Goal: Task Accomplishment & Management: Manage account settings

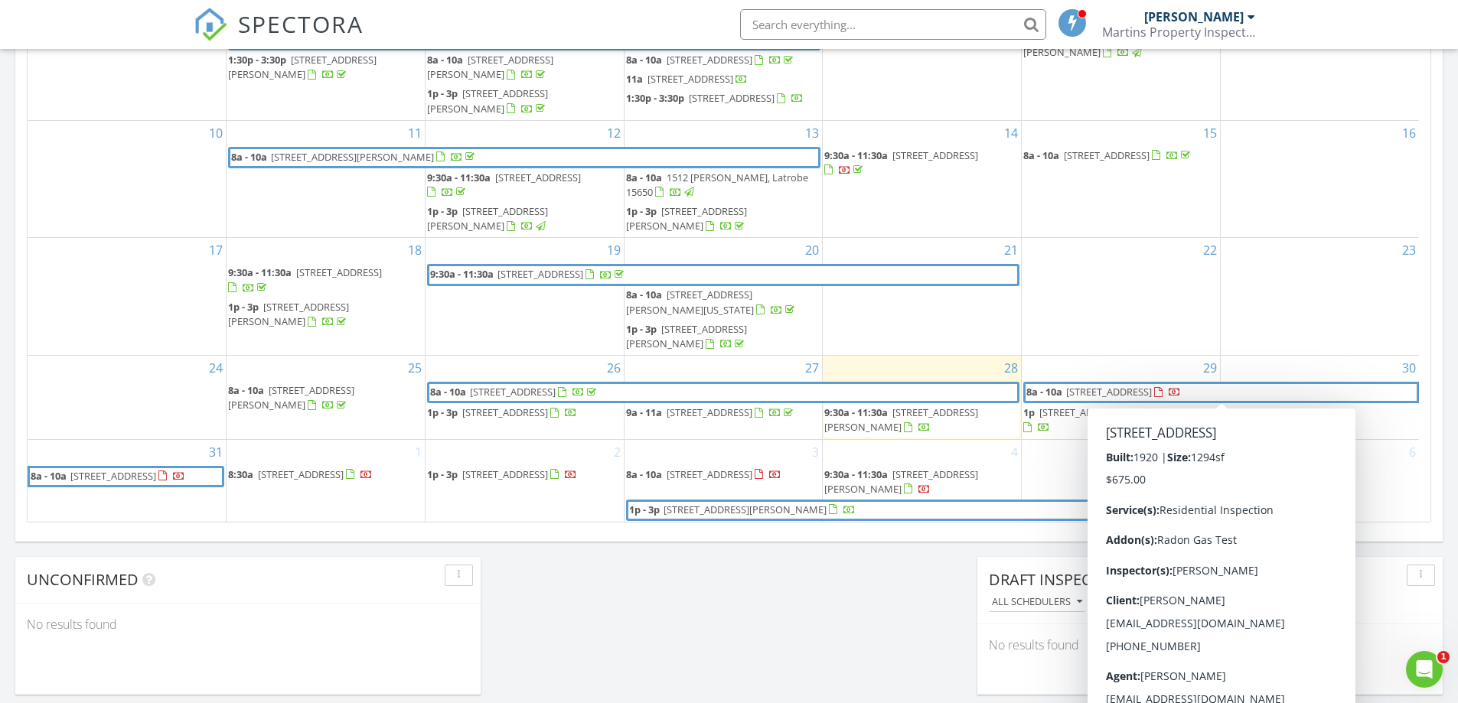
scroll to position [842, 0]
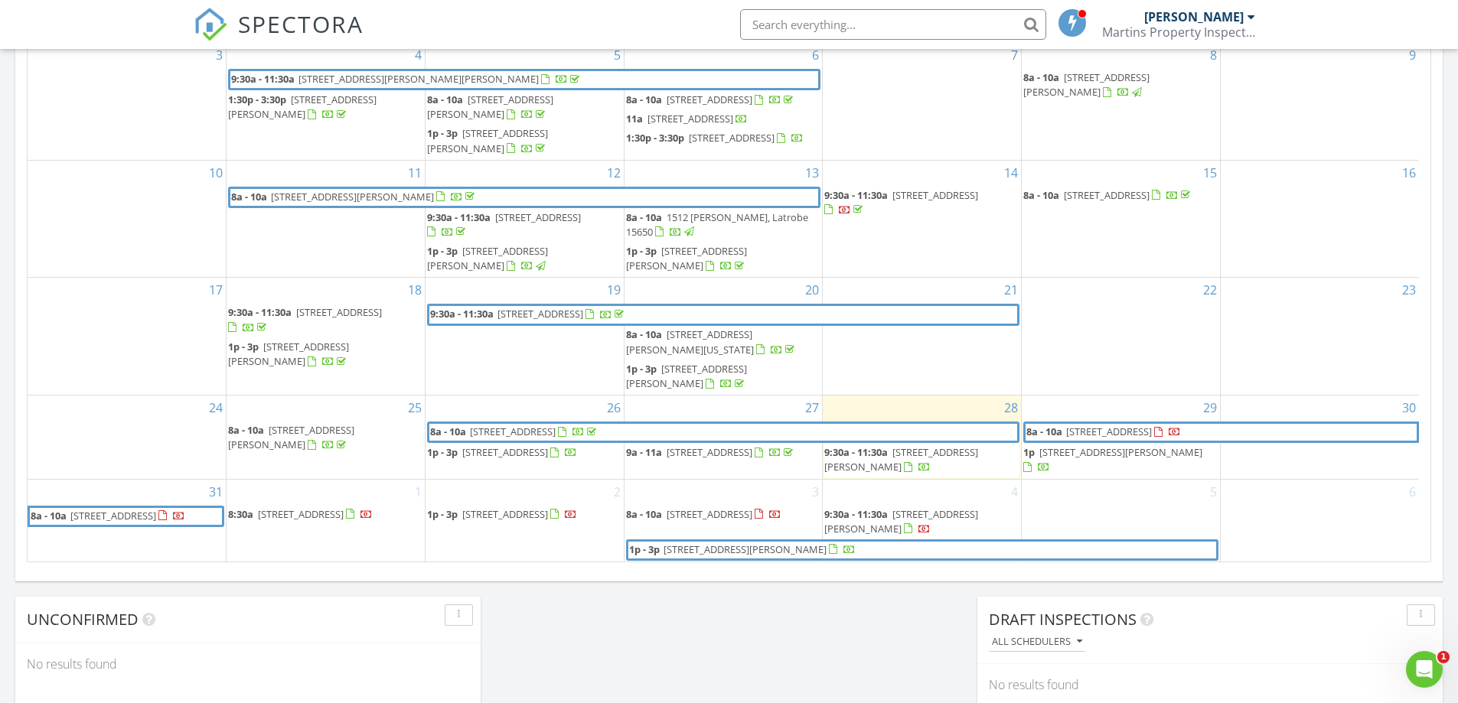
click at [767, 546] on span "225 Leon St, Johnstown 15905" at bounding box center [744, 550] width 163 height 14
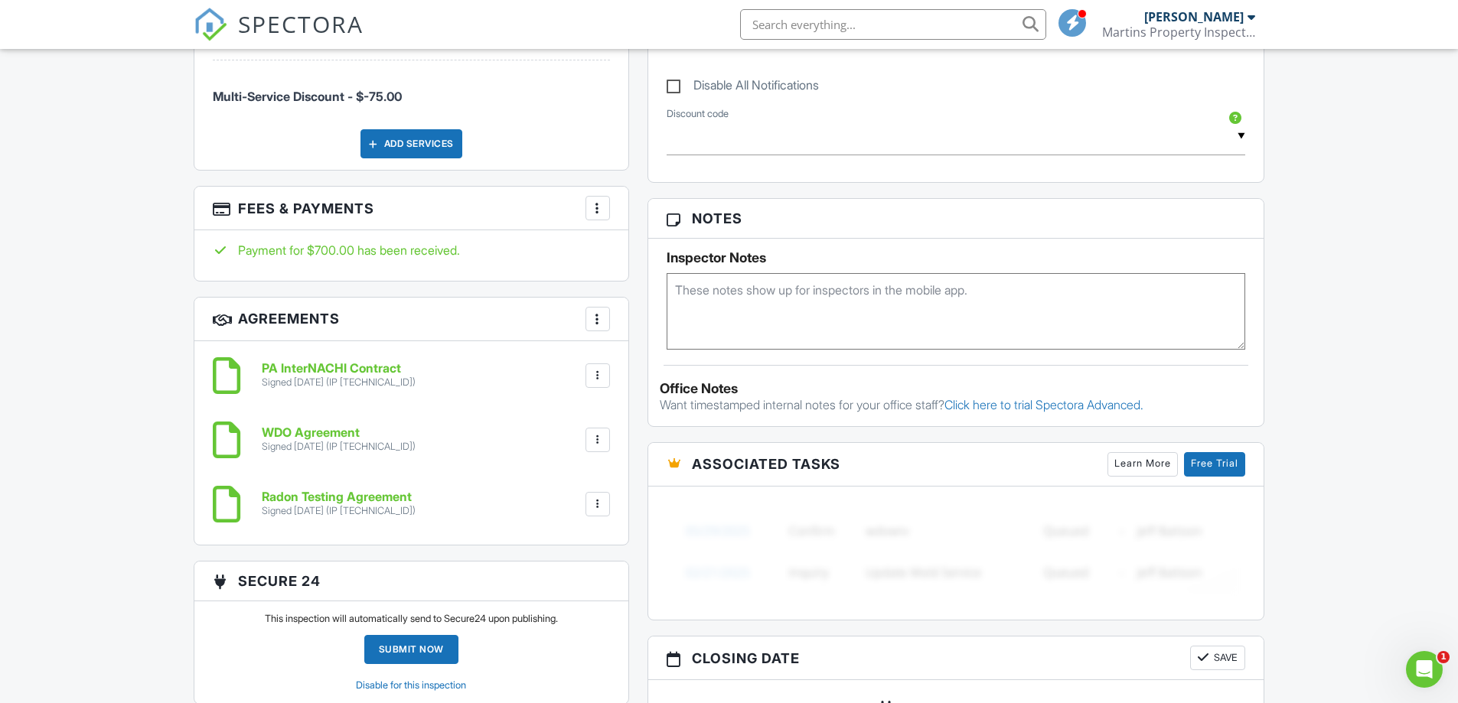
click at [594, 210] on div at bounding box center [597, 207] width 15 height 15
click at [637, 255] on li "Edit Fees & Payments" at bounding box center [675, 255] width 160 height 38
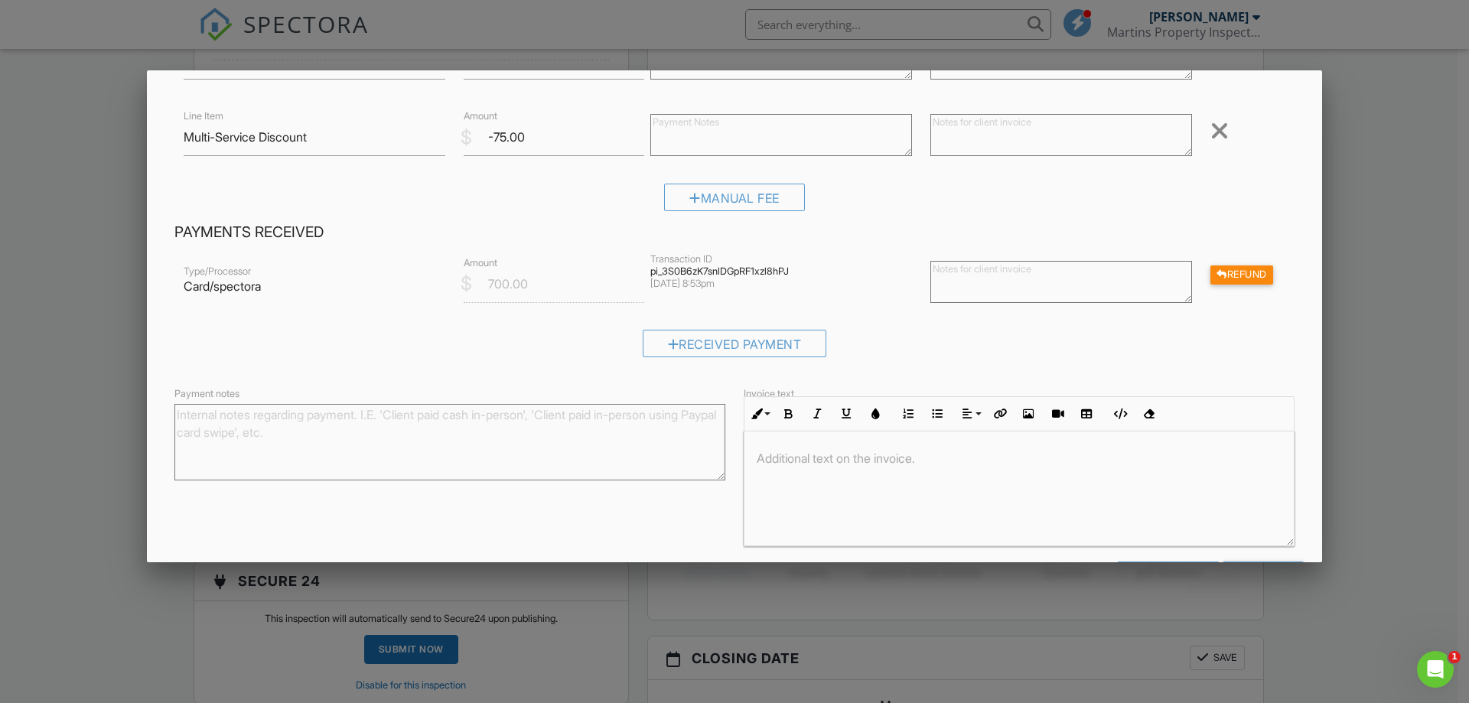
scroll to position [306, 0]
click at [1253, 277] on div "Refund" at bounding box center [1241, 271] width 63 height 19
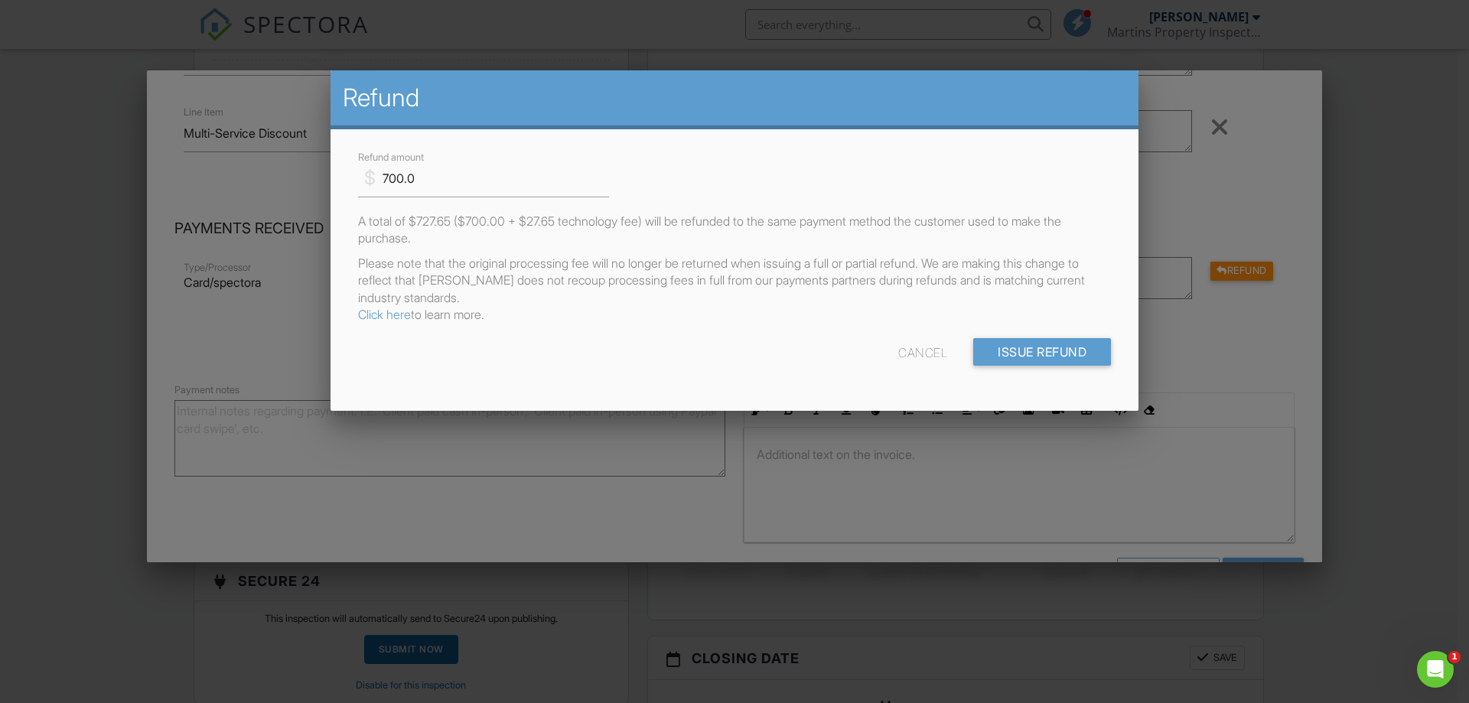
scroll to position [0, 0]
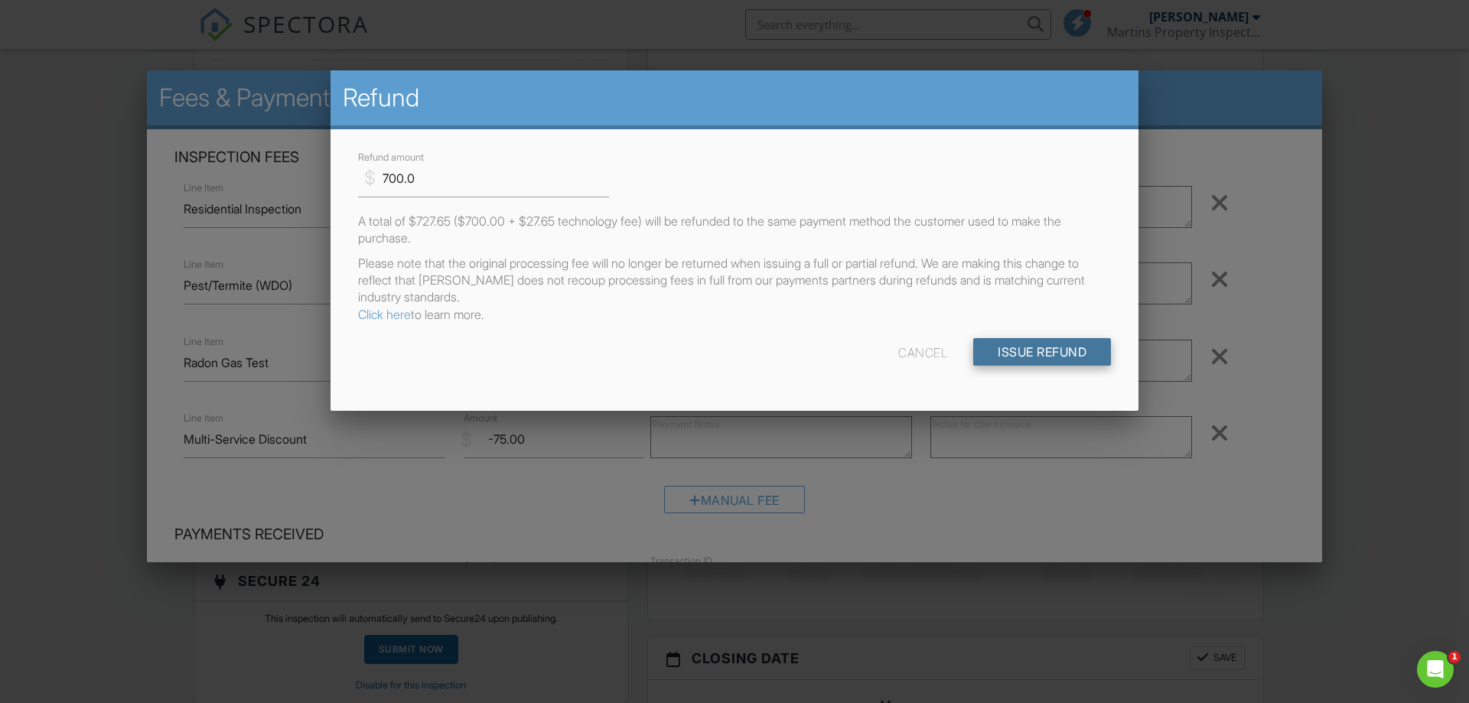
click at [1028, 346] on input "Issue Refund" at bounding box center [1042, 352] width 138 height 28
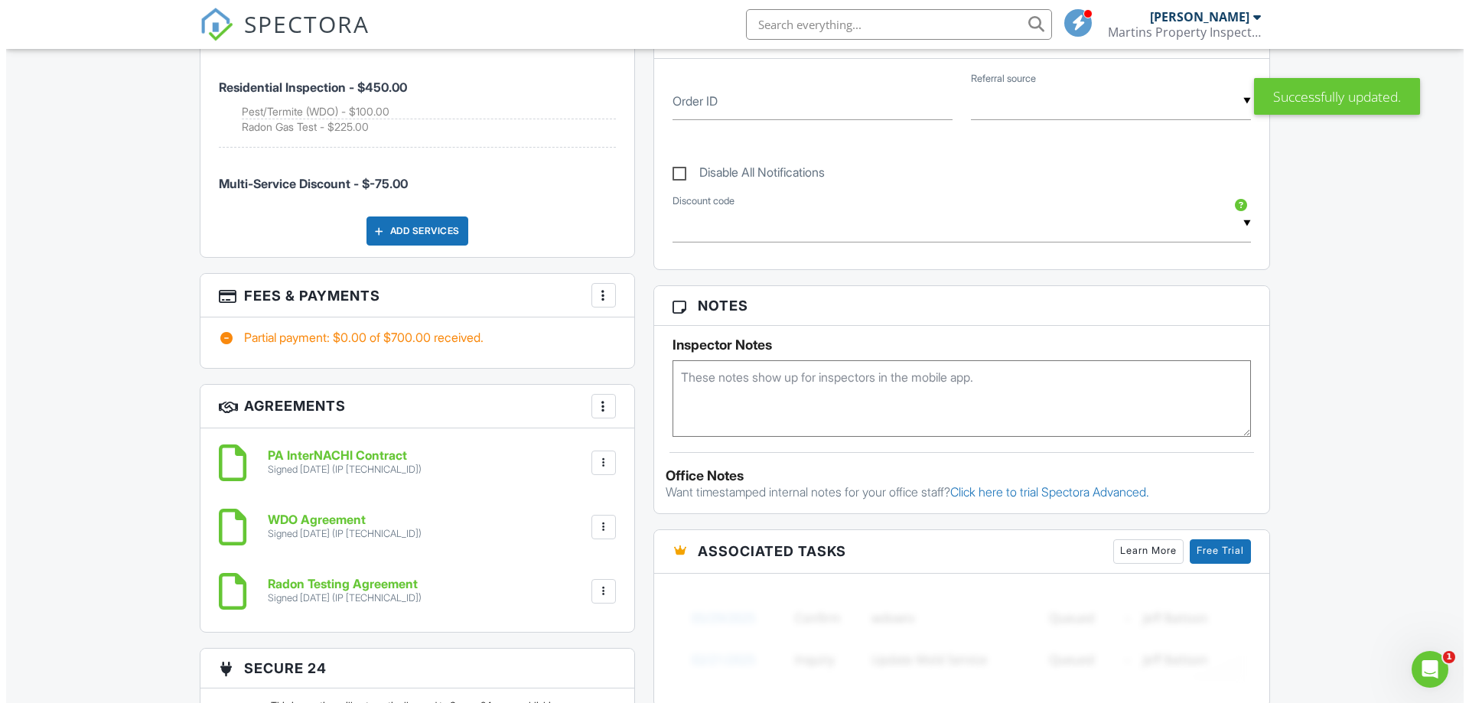
scroll to position [765, 0]
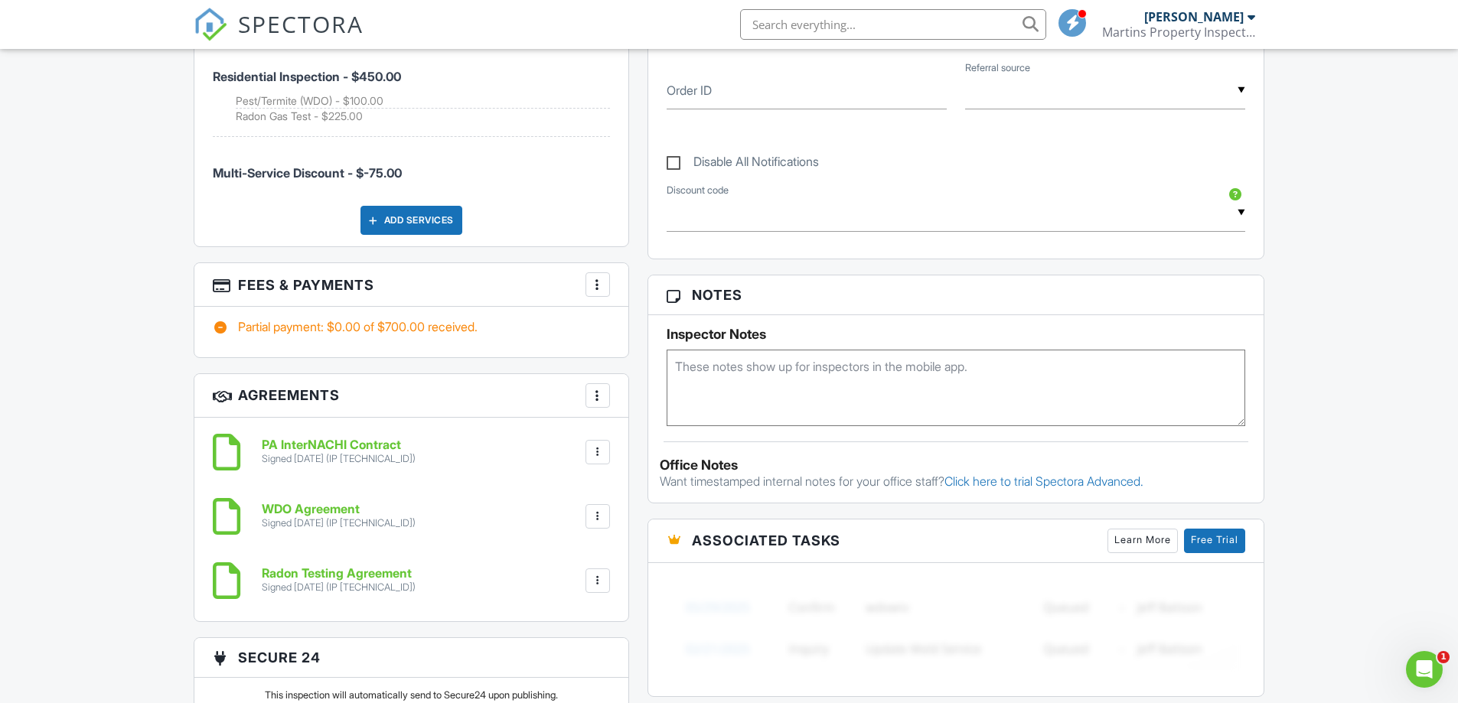
click at [601, 275] on div "More" at bounding box center [597, 284] width 24 height 24
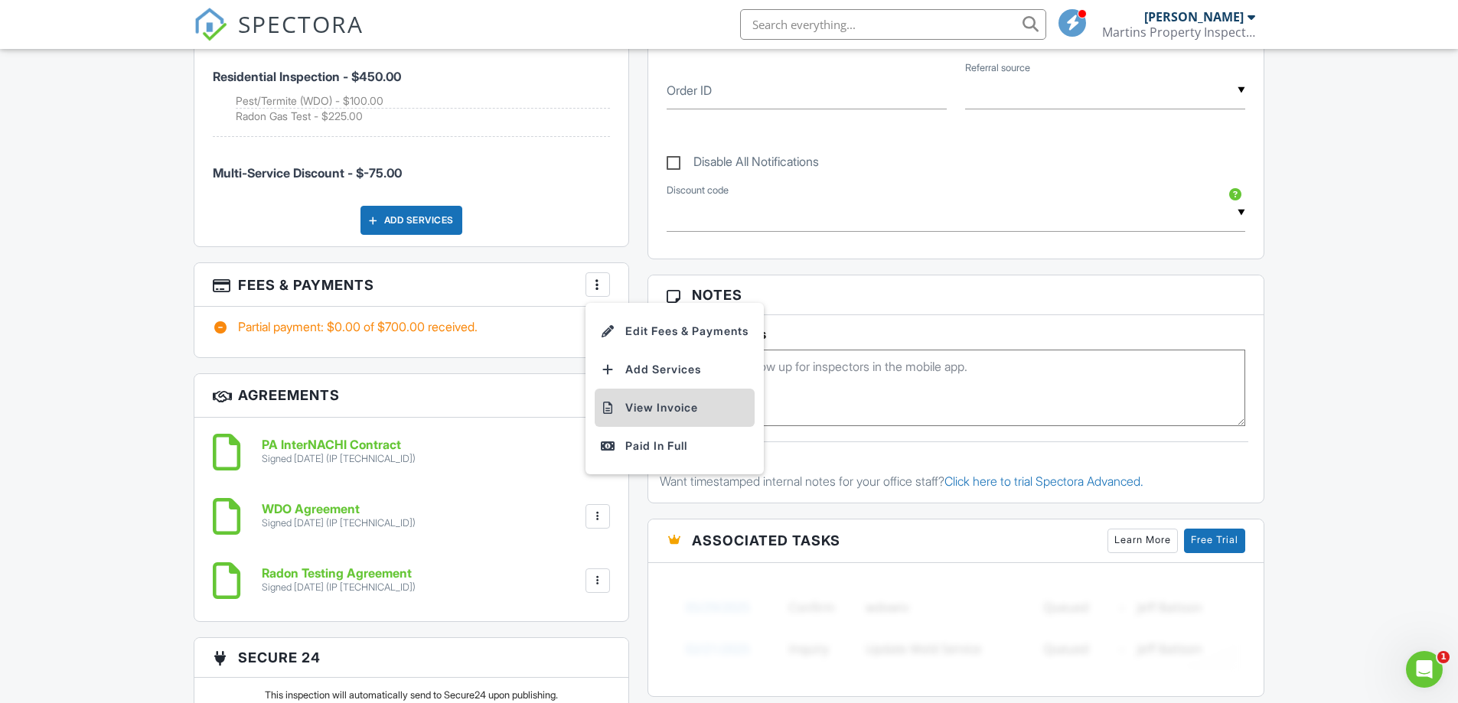
click at [654, 402] on li "View Invoice" at bounding box center [675, 408] width 160 height 38
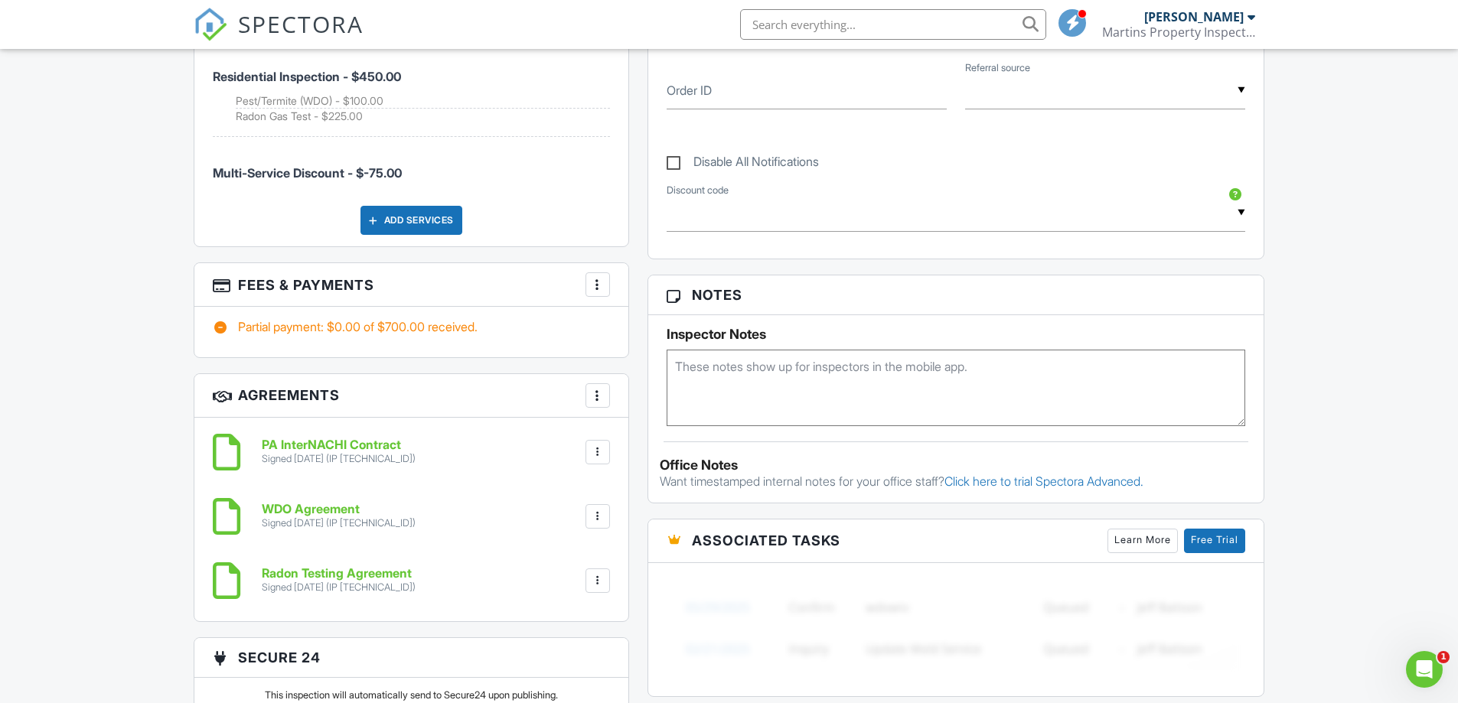
click at [596, 288] on div at bounding box center [597, 284] width 15 height 15
click at [626, 322] on li "Edit Fees & Payments" at bounding box center [675, 331] width 160 height 38
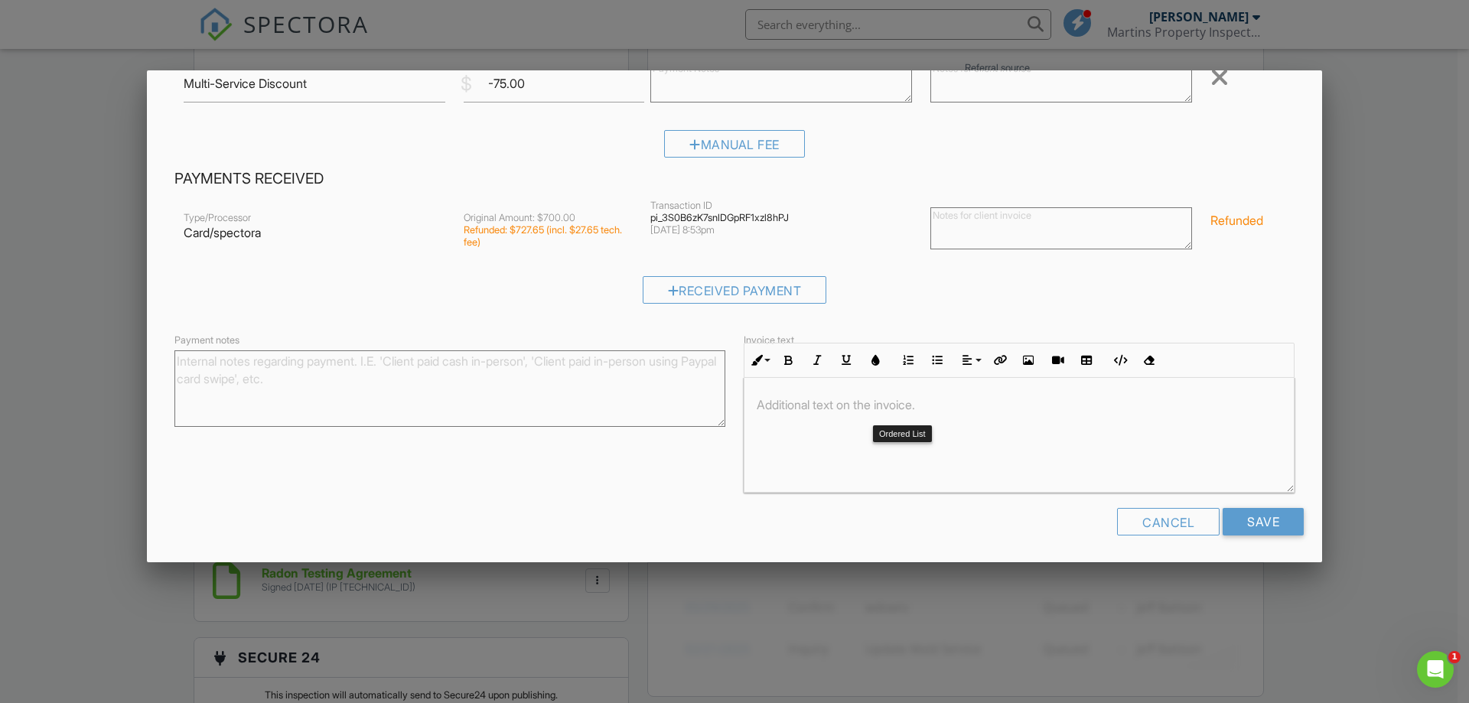
scroll to position [359, 0]
click at [1259, 508] on input "Save" at bounding box center [1263, 519] width 81 height 28
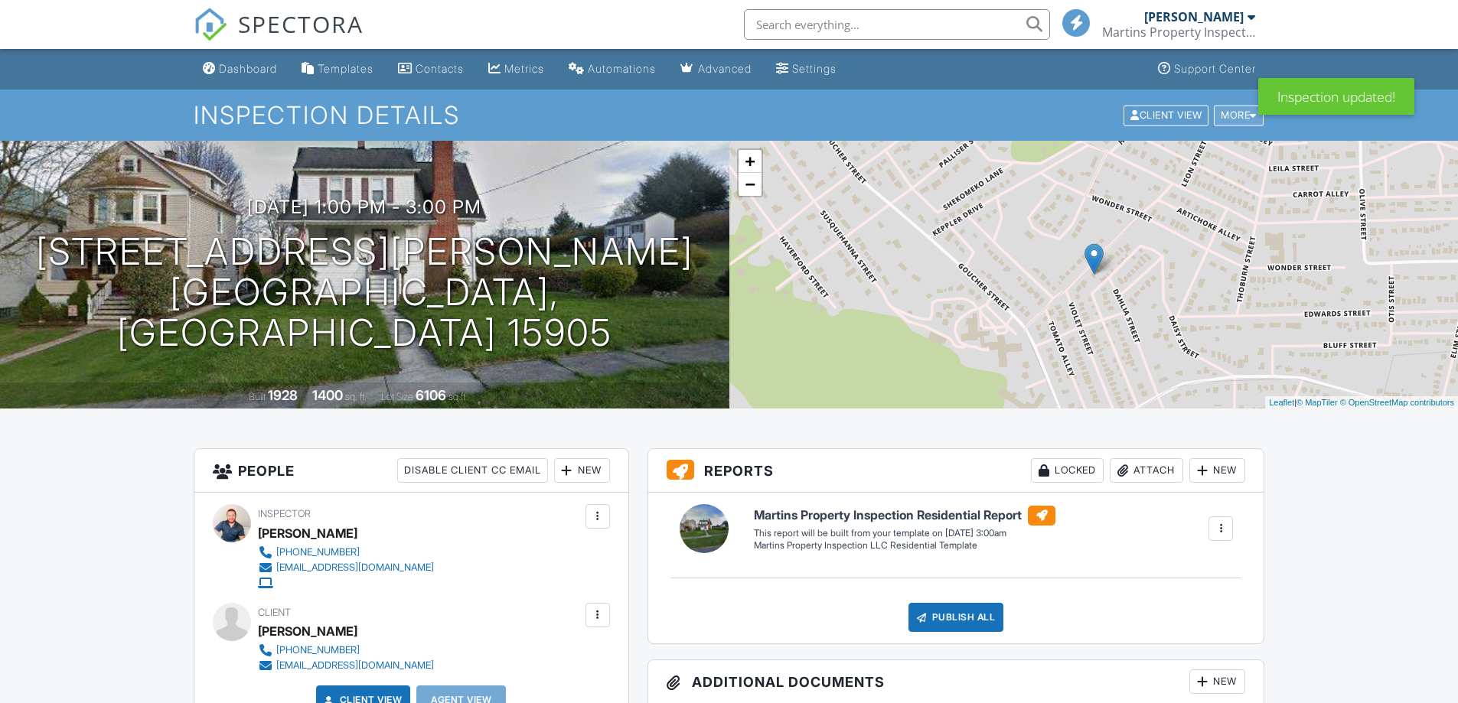
click at [1227, 114] on div "More" at bounding box center [1239, 115] width 50 height 21
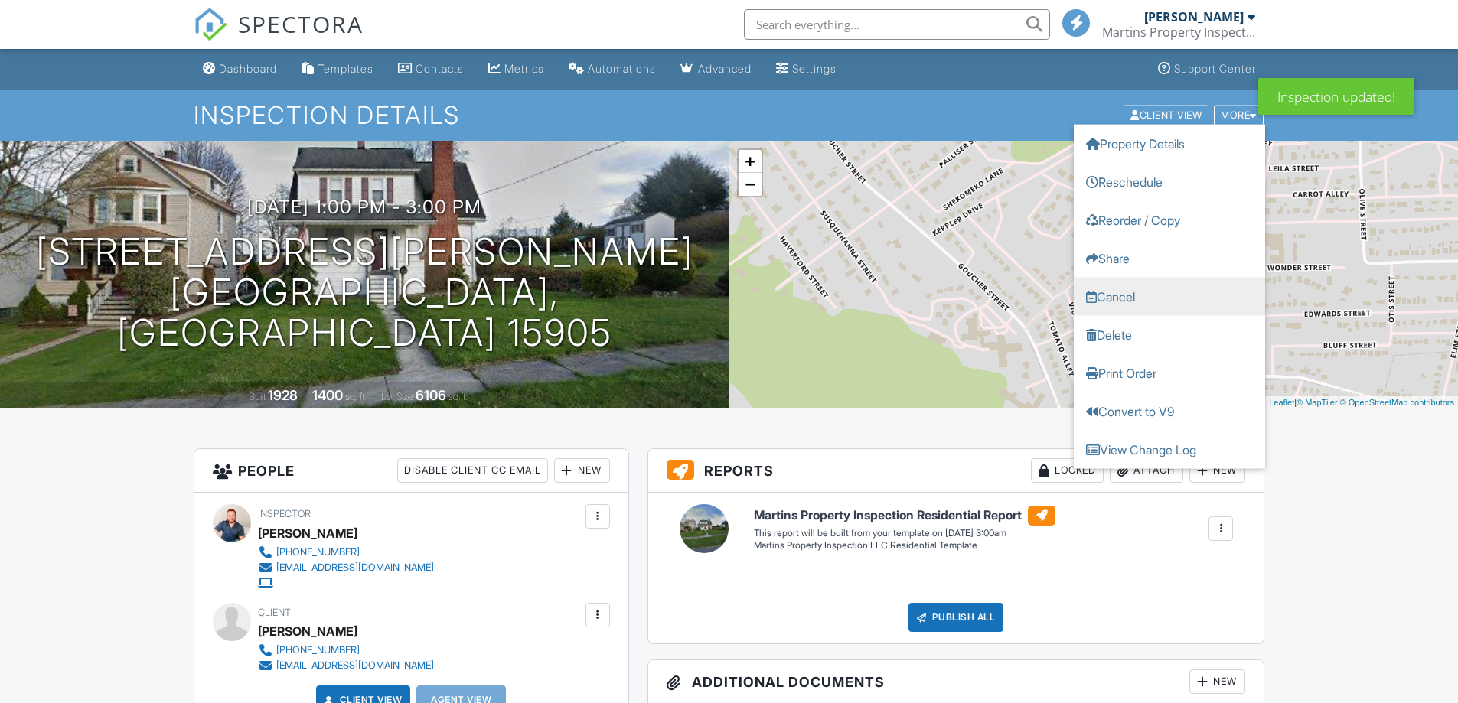
click at [1155, 289] on link "Cancel" at bounding box center [1169, 296] width 191 height 38
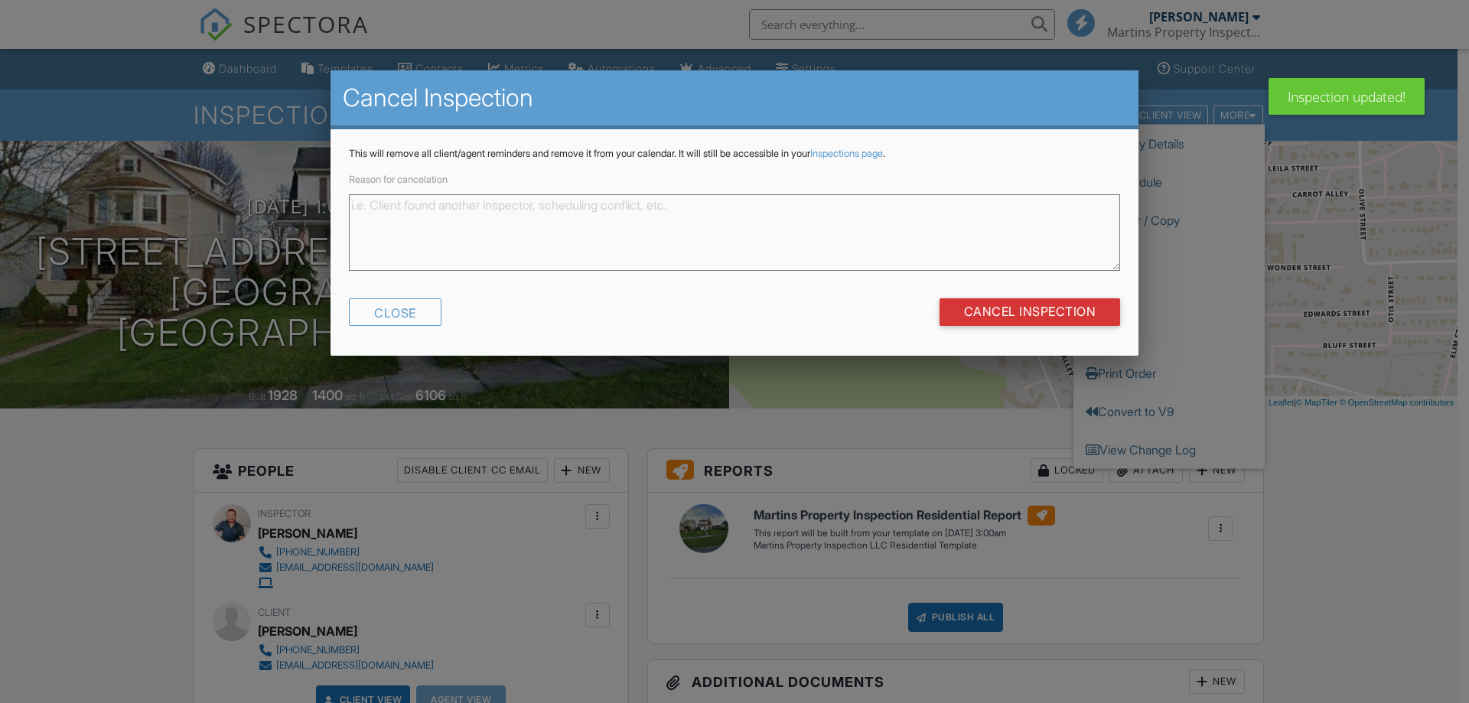
click at [828, 227] on textarea "Reason for cancelation" at bounding box center [734, 232] width 771 height 77
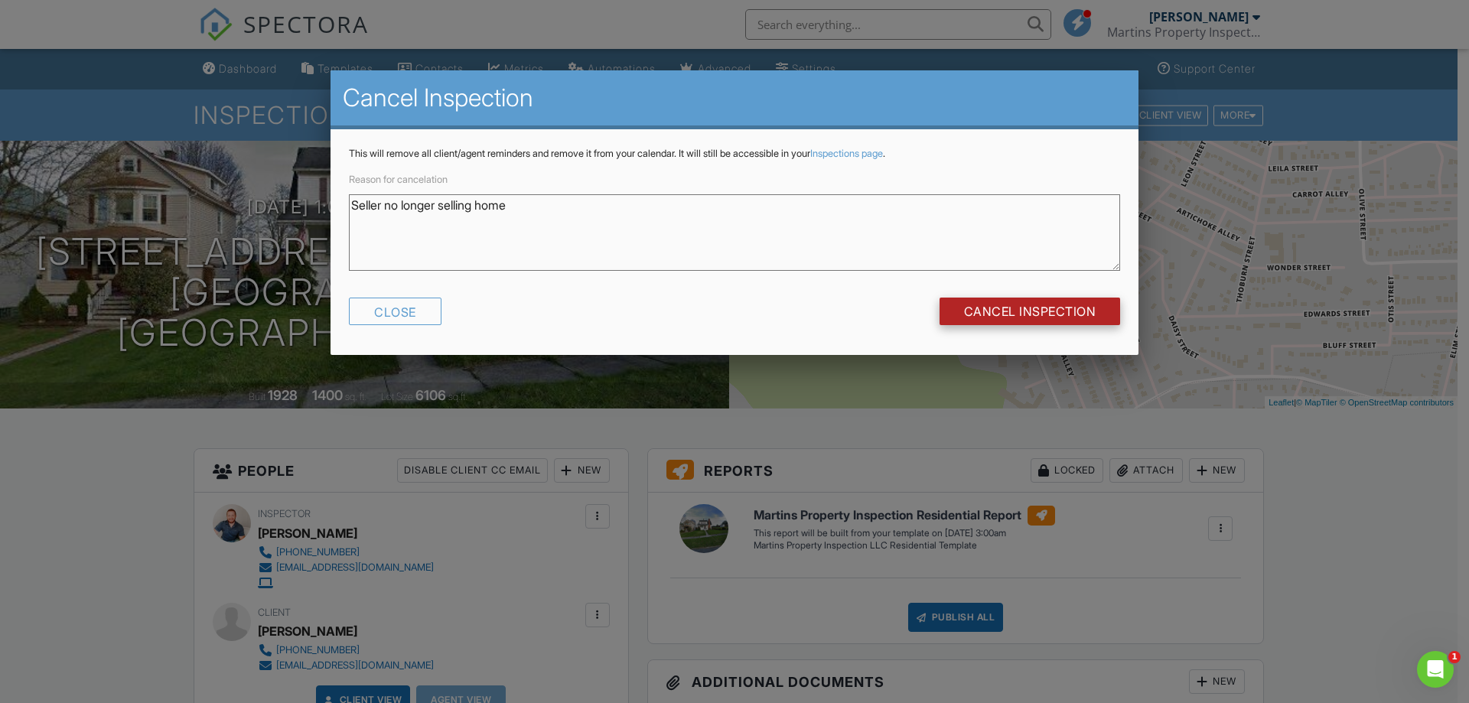
type textarea "Seller no longer selling home"
click at [999, 304] on input "Cancel Inspection" at bounding box center [1030, 312] width 181 height 28
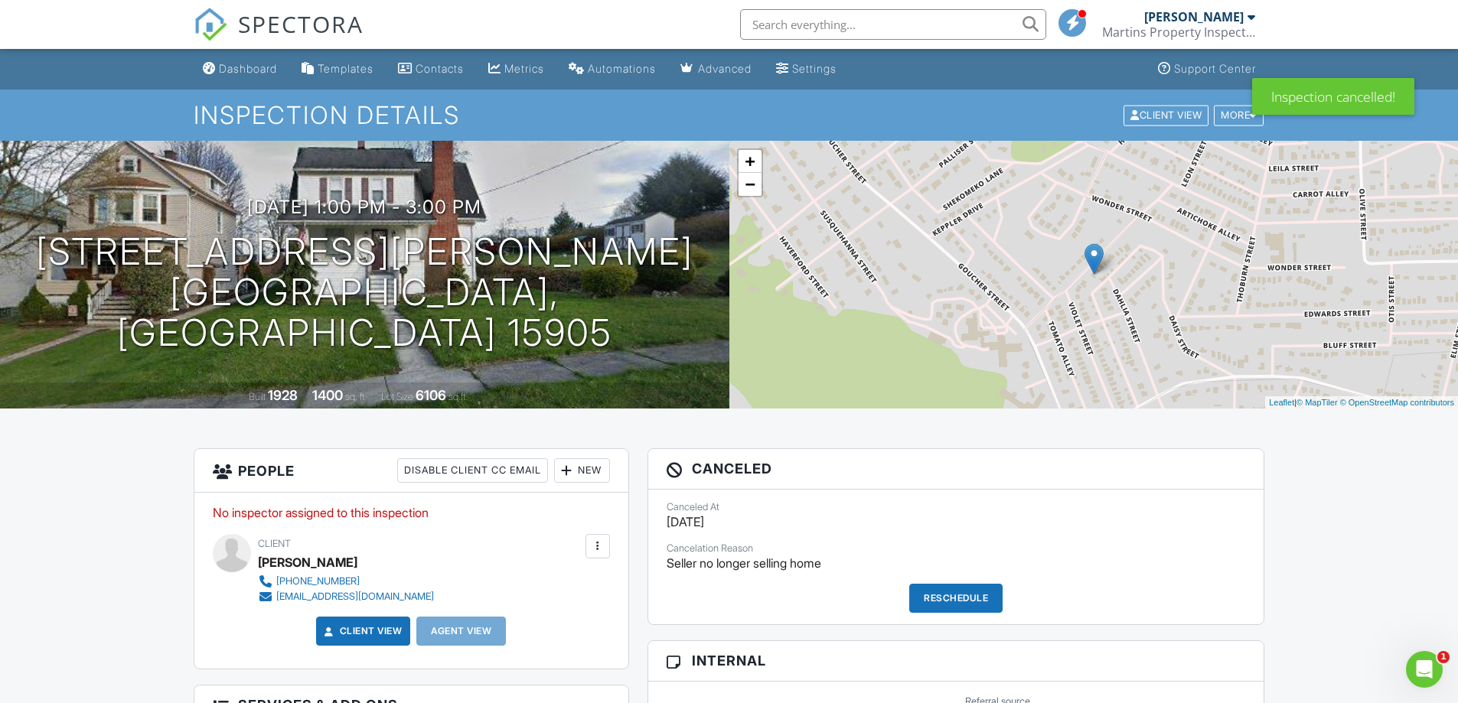
click at [301, 11] on span "SPECTORA" at bounding box center [300, 24] width 125 height 32
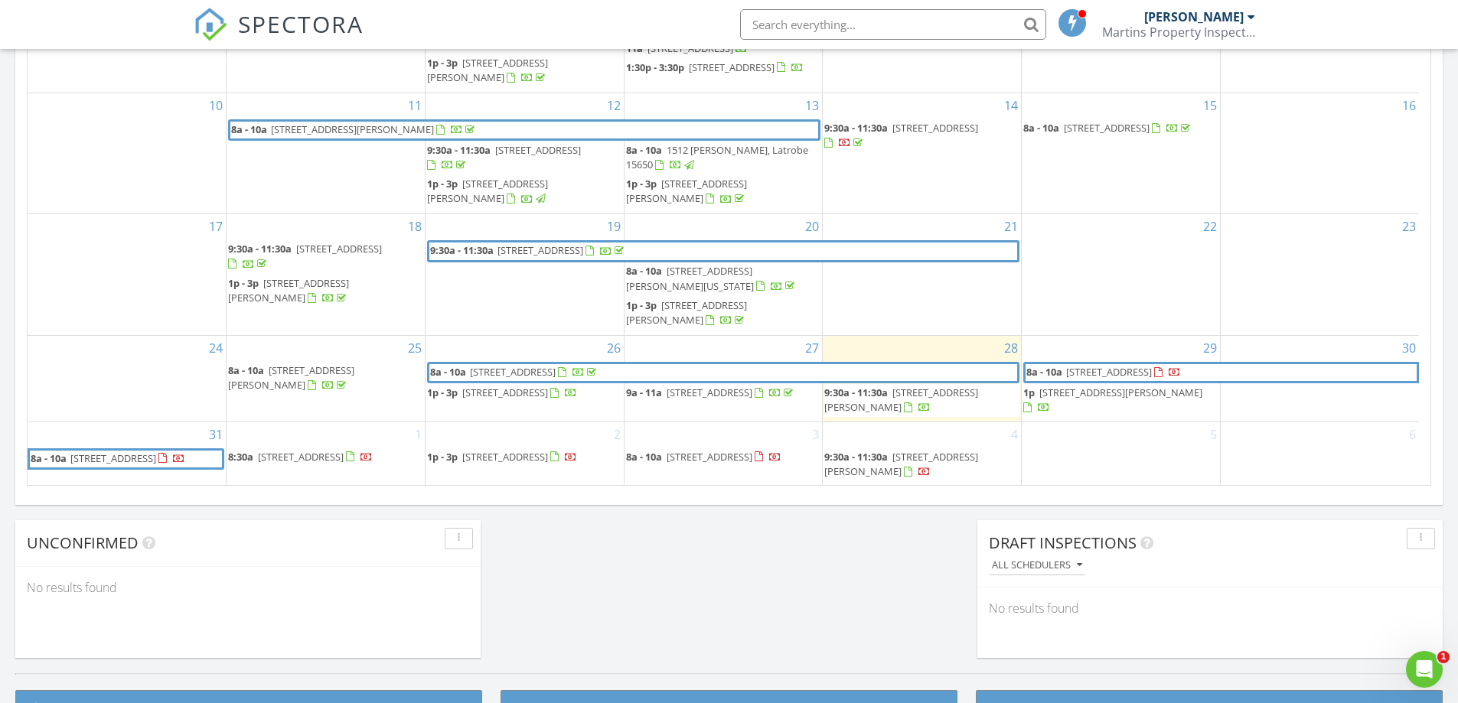
scroll to position [18, 0]
